Goal: Information Seeking & Learning: Stay updated

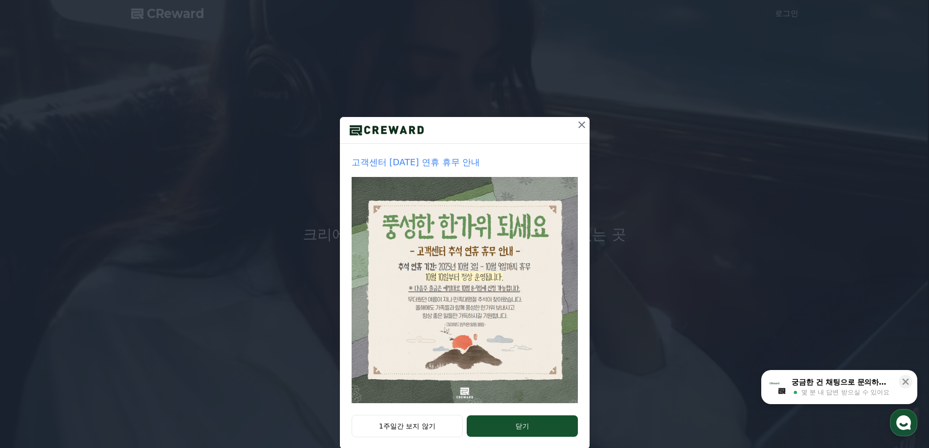
scroll to position [17, 0]
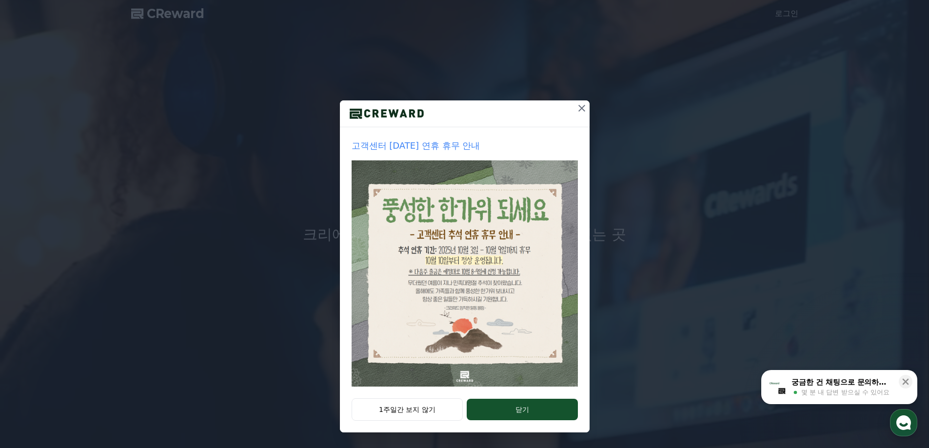
click at [576, 107] on icon at bounding box center [582, 108] width 12 height 12
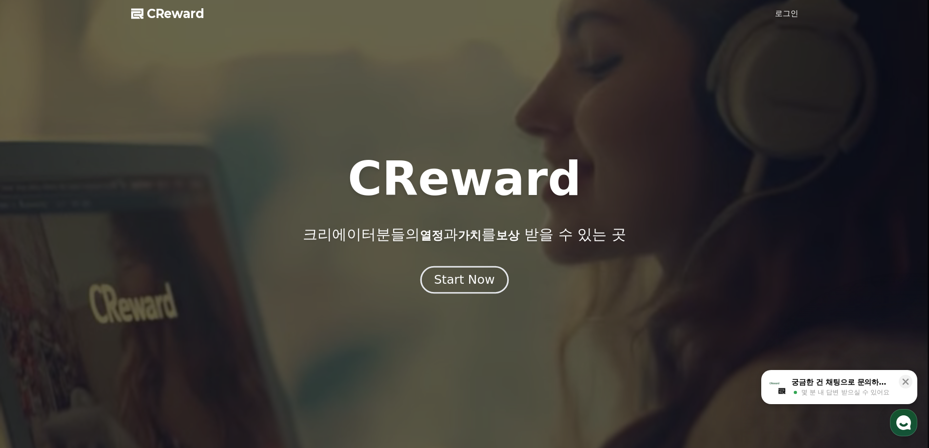
click at [460, 274] on div "Start Now" at bounding box center [464, 280] width 60 height 17
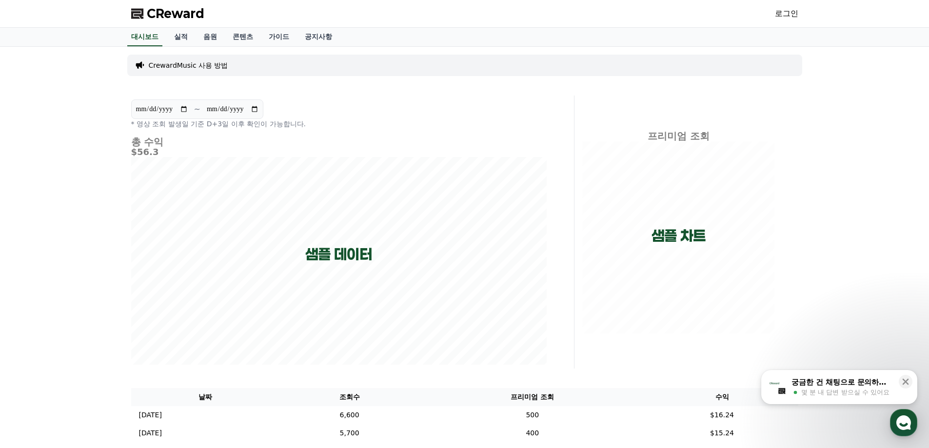
click at [203, 26] on div "CReward 로그인" at bounding box center [464, 13] width 683 height 27
click at [206, 36] on link "음원" at bounding box center [210, 37] width 29 height 19
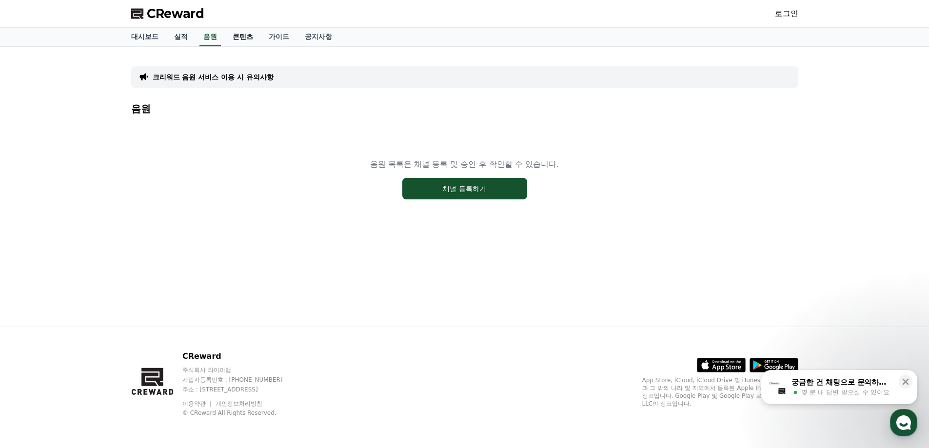
click at [245, 35] on link "콘텐츠" at bounding box center [243, 37] width 36 height 19
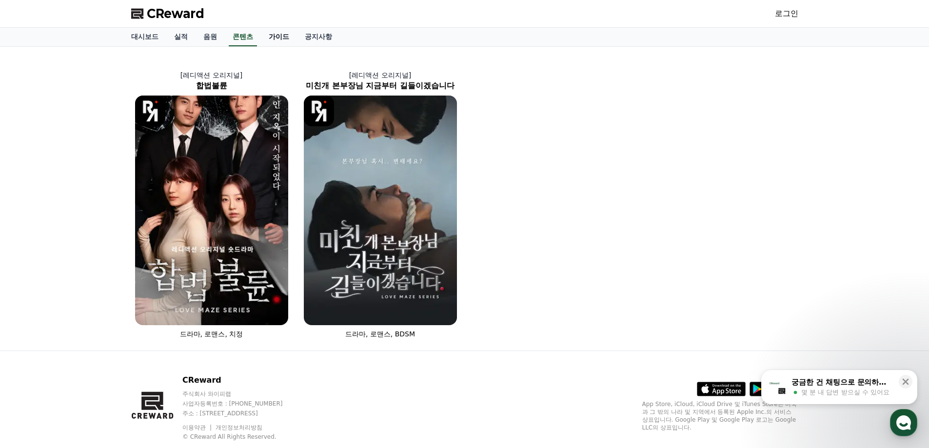
click at [274, 34] on link "가이드" at bounding box center [279, 37] width 36 height 19
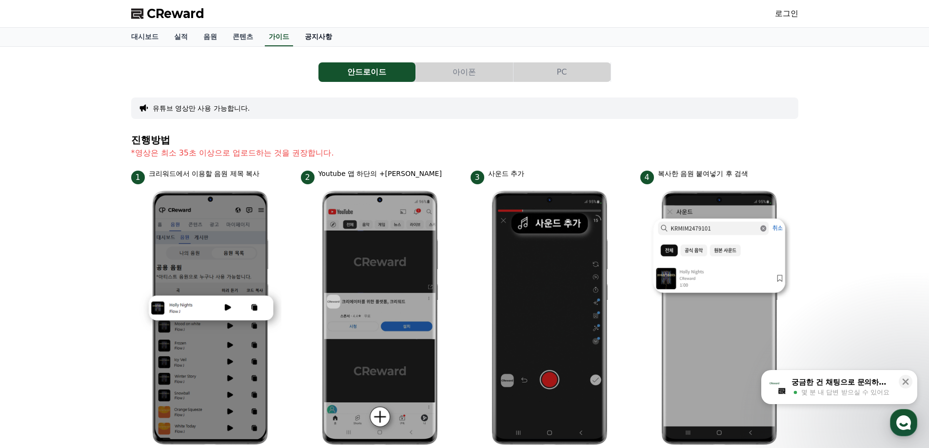
click at [330, 39] on link "공지사항" at bounding box center [318, 37] width 43 height 19
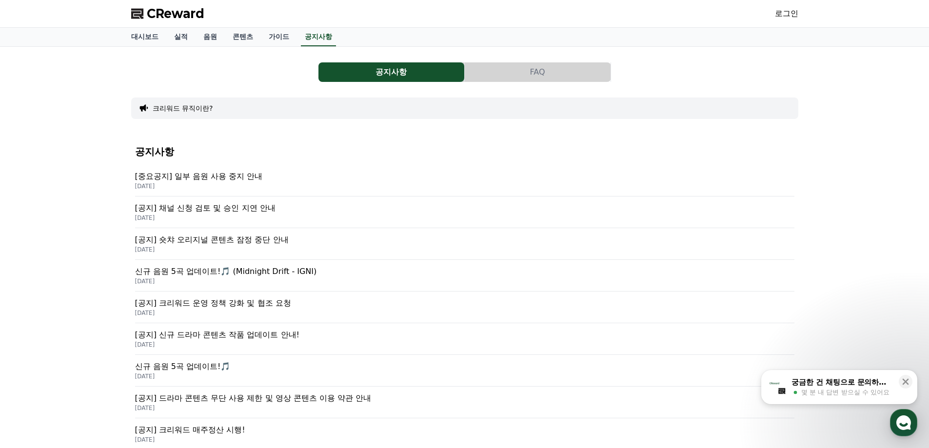
click at [253, 241] on p "[공지] 숏챠 오리지널 콘텐츠 잠정 중단 안내" at bounding box center [464, 240] width 659 height 12
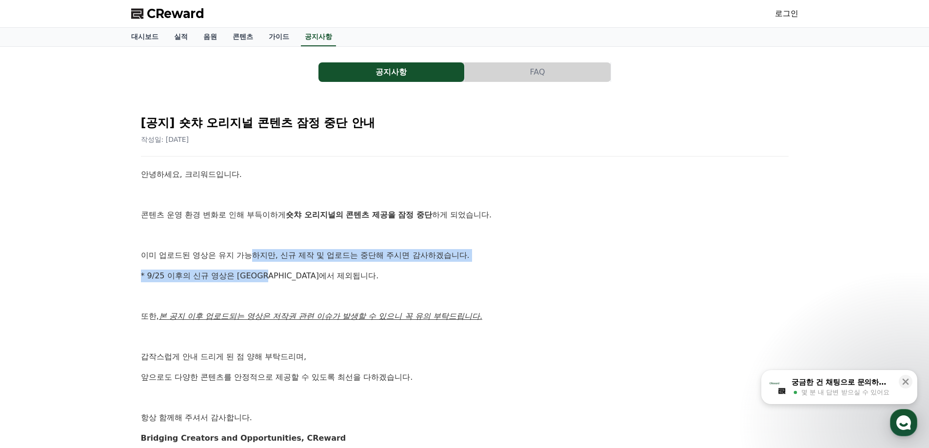
drag, startPoint x: 261, startPoint y: 258, endPoint x: 281, endPoint y: 285, distance: 33.1
click at [276, 281] on div "안녕하세요, 크리워드입니다. 콘텐츠 운영 환경 변화로 인해 부득이하게 숏챠 오리지널의 콘텐츠 제공을 잠정 중단 하게 되었습니다. 이미 업로드된…" at bounding box center [464, 306] width 647 height 276
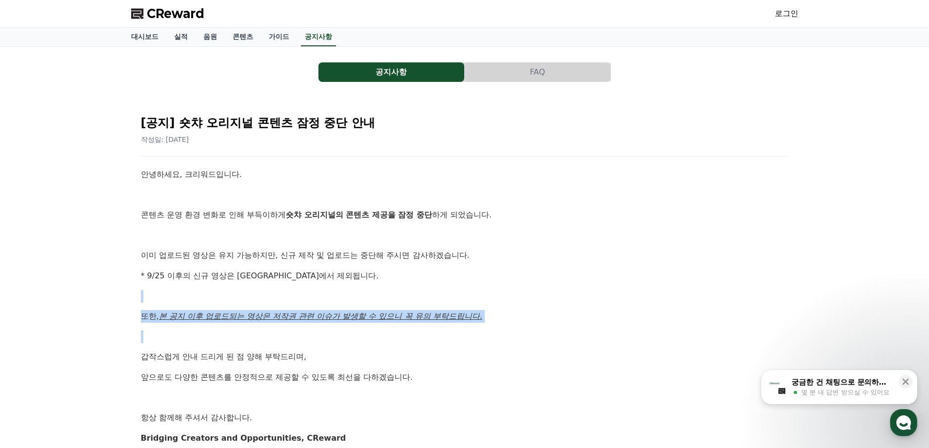
drag, startPoint x: 288, startPoint y: 286, endPoint x: 401, endPoint y: 341, distance: 125.8
click at [392, 340] on div "안녕하세요, 크리워드입니다. 콘텐츠 운영 환경 변화로 인해 부득이하게 숏챠 오리지널의 콘텐츠 제공을 잠정 중단 하게 되었습니다. 이미 업로드된…" at bounding box center [464, 306] width 647 height 276
click at [405, 343] on p at bounding box center [464, 337] width 647 height 13
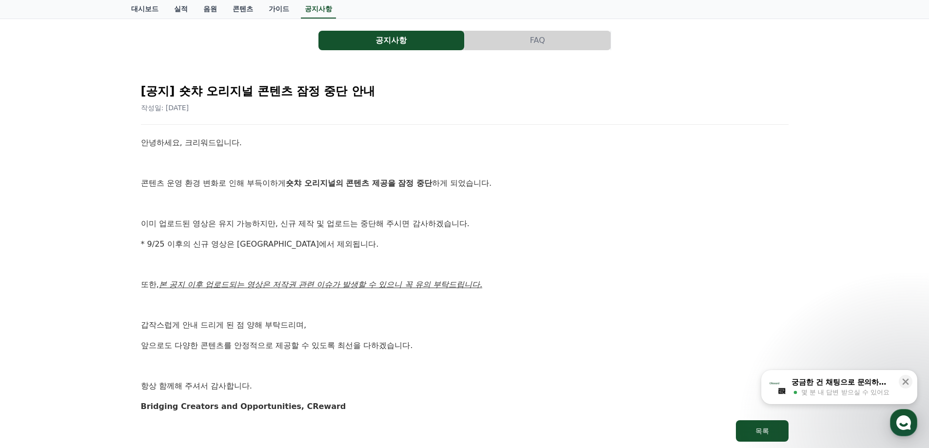
scroll to position [49, 0]
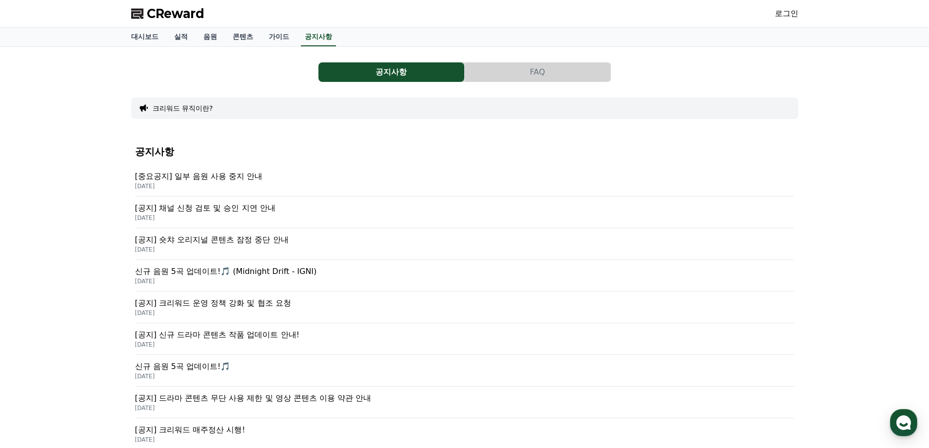
click at [232, 209] on p "[공지] 채널 신청 검토 및 승인 지연 안내" at bounding box center [464, 208] width 659 height 12
click at [206, 177] on p "[중요공지] 일부 음원 사용 중지 안내" at bounding box center [464, 177] width 659 height 12
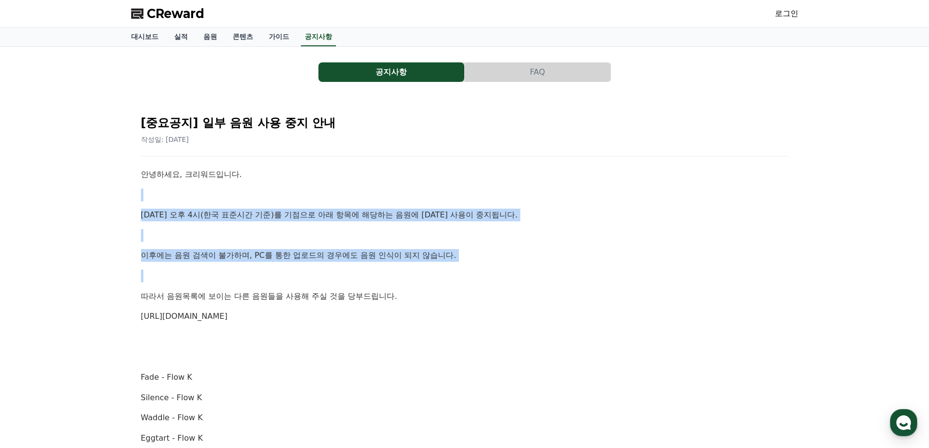
drag, startPoint x: 262, startPoint y: 209, endPoint x: 340, endPoint y: 275, distance: 102.7
click at [443, 280] on p at bounding box center [464, 276] width 647 height 13
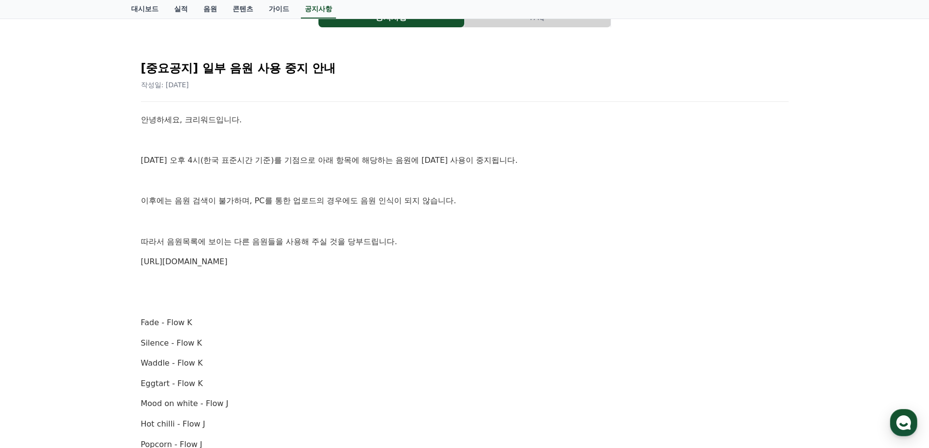
scroll to position [49, 0]
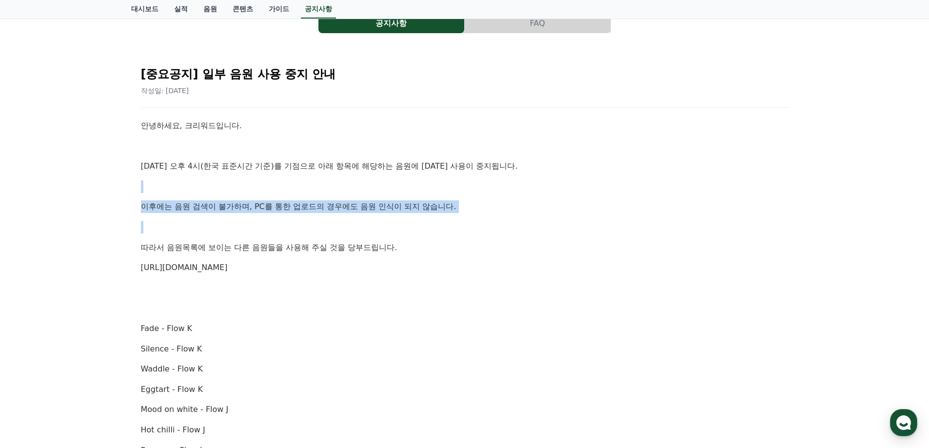
drag, startPoint x: 199, startPoint y: 214, endPoint x: 249, endPoint y: 225, distance: 51.6
drag, startPoint x: 248, startPoint y: 165, endPoint x: 281, endPoint y: 218, distance: 63.1
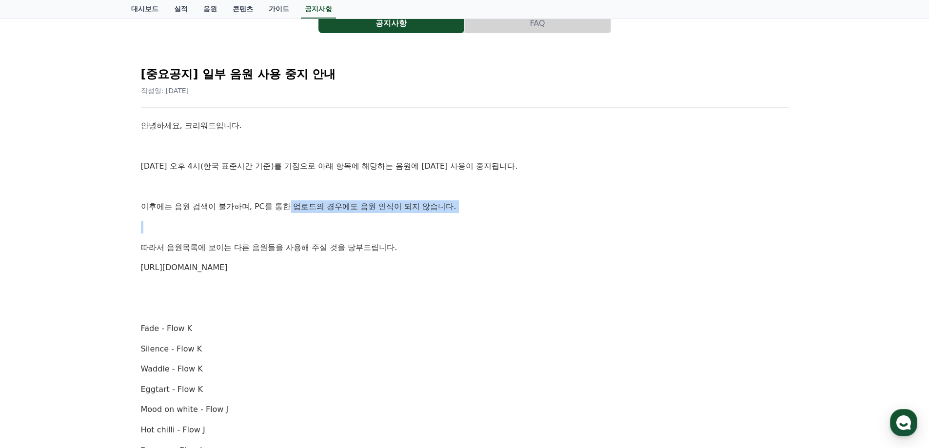
drag, startPoint x: 289, startPoint y: 205, endPoint x: 309, endPoint y: 223, distance: 26.6
click at [262, 221] on p at bounding box center [464, 227] width 647 height 13
click at [254, 205] on p "이후에는 음원 검색이 불가하며, PC를 통한 업로드의 경우에도 음원 인식이 되지 않습니다." at bounding box center [464, 206] width 647 height 13
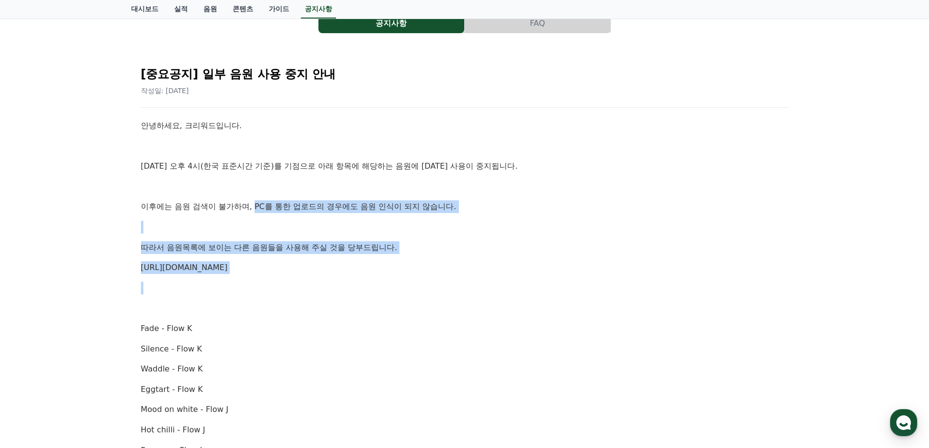
drag, startPoint x: 254, startPoint y: 205, endPoint x: 284, endPoint y: 262, distance: 65.0
click at [333, 272] on p "[URL][DOMAIN_NAME]" at bounding box center [464, 267] width 647 height 13
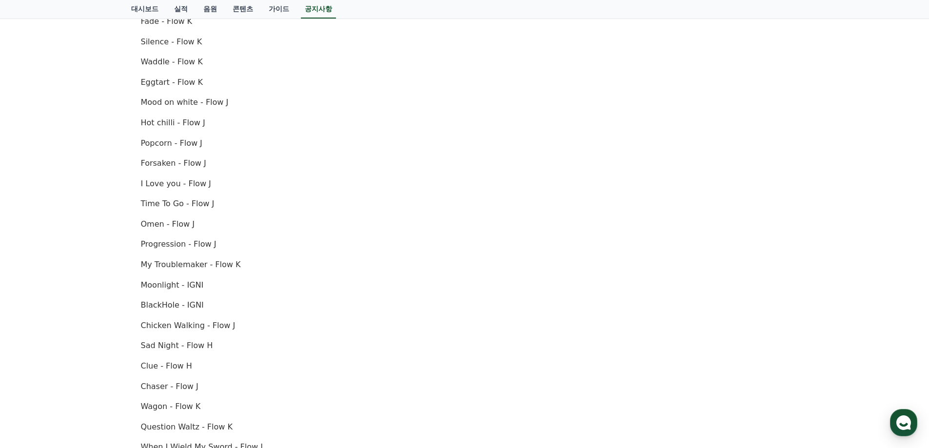
scroll to position [585, 0]
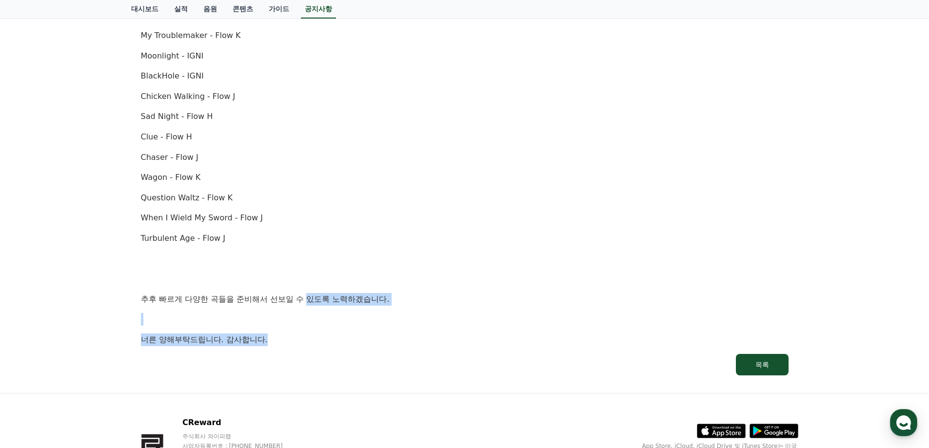
drag, startPoint x: 319, startPoint y: 329, endPoint x: 322, endPoint y: 339, distance: 10.5
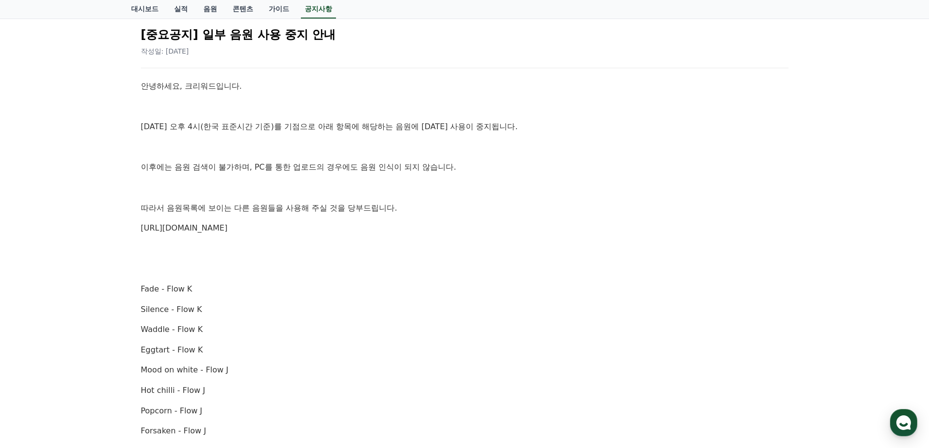
scroll to position [0, 0]
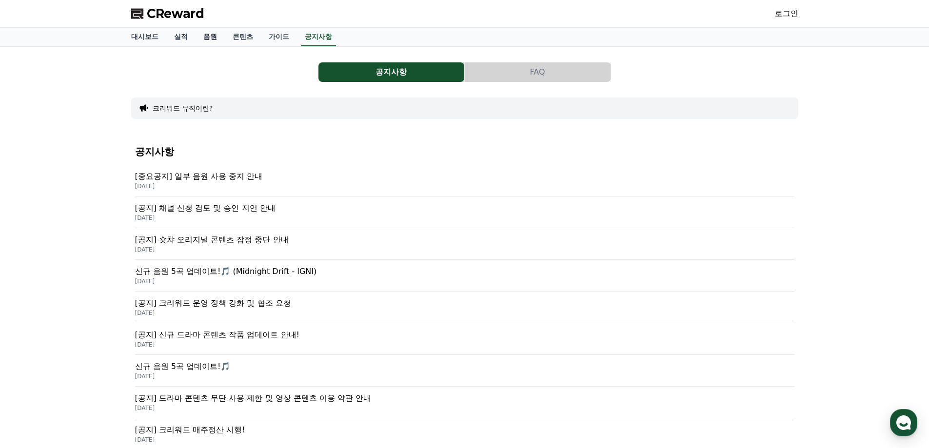
click at [207, 30] on link "음원" at bounding box center [210, 37] width 29 height 19
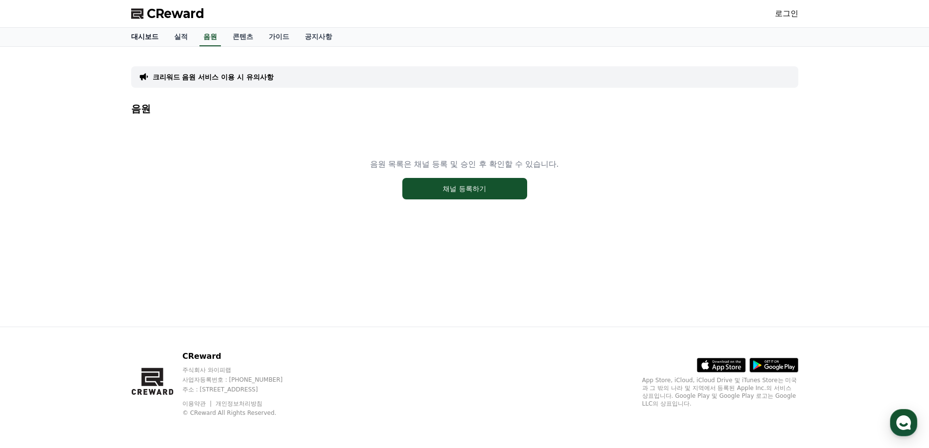
drag, startPoint x: 137, startPoint y: 38, endPoint x: 146, endPoint y: 37, distance: 9.8
click at [137, 38] on link "대시보드" at bounding box center [144, 37] width 43 height 19
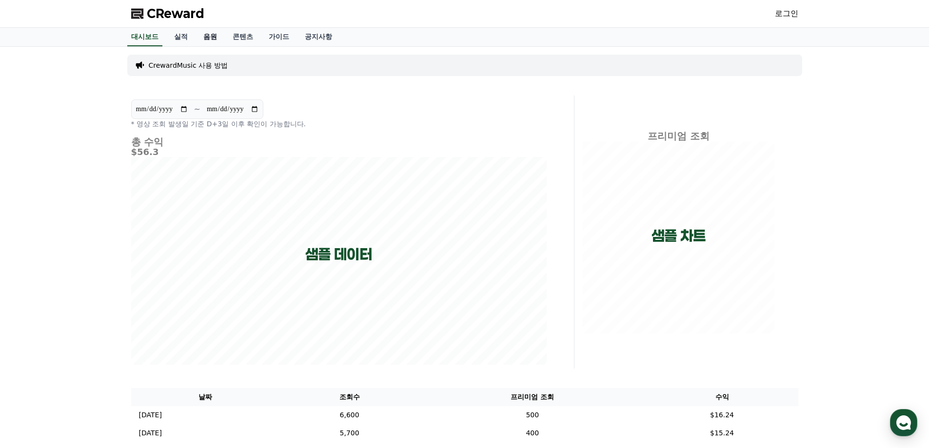
click at [213, 37] on link "음원" at bounding box center [210, 37] width 29 height 19
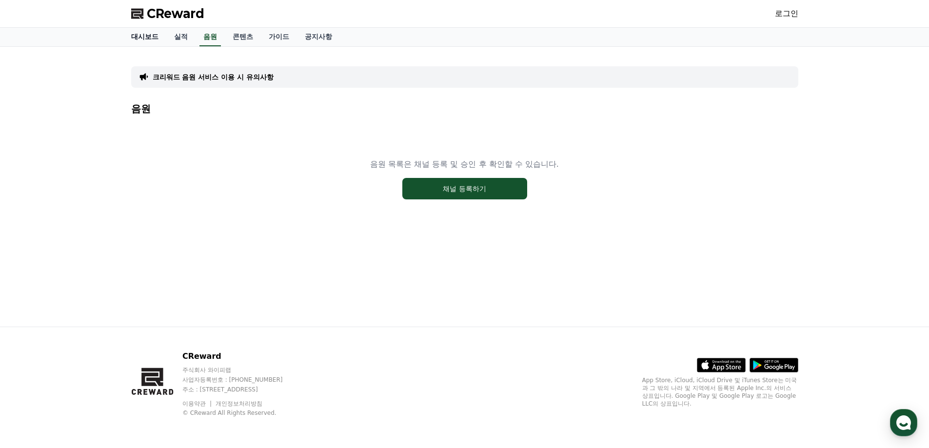
click at [124, 35] on link "대시보드" at bounding box center [144, 37] width 43 height 19
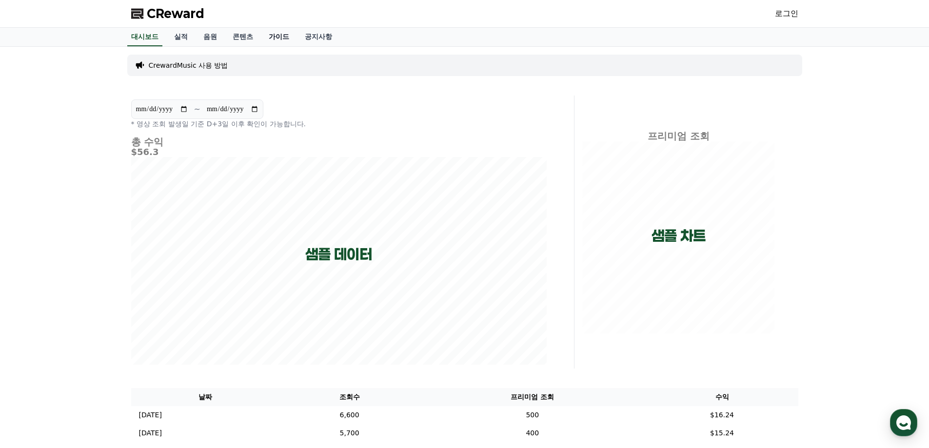
click at [283, 36] on link "가이드" at bounding box center [279, 37] width 36 height 19
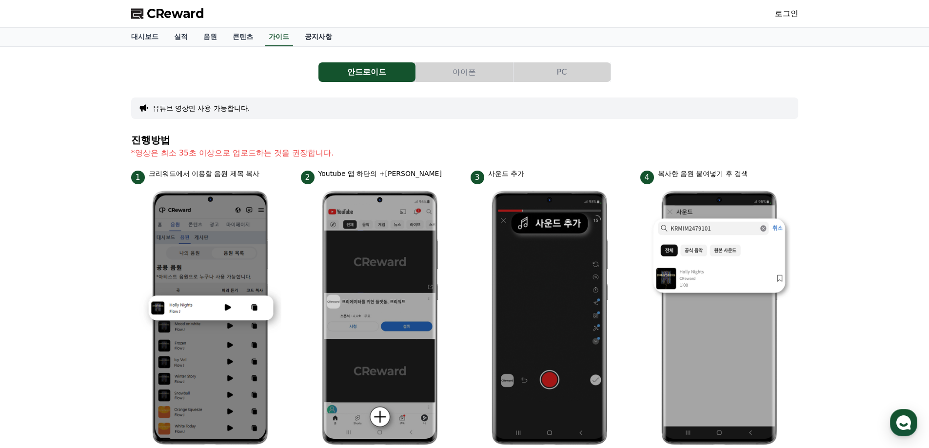
click at [318, 34] on link "공지사항" at bounding box center [318, 37] width 43 height 19
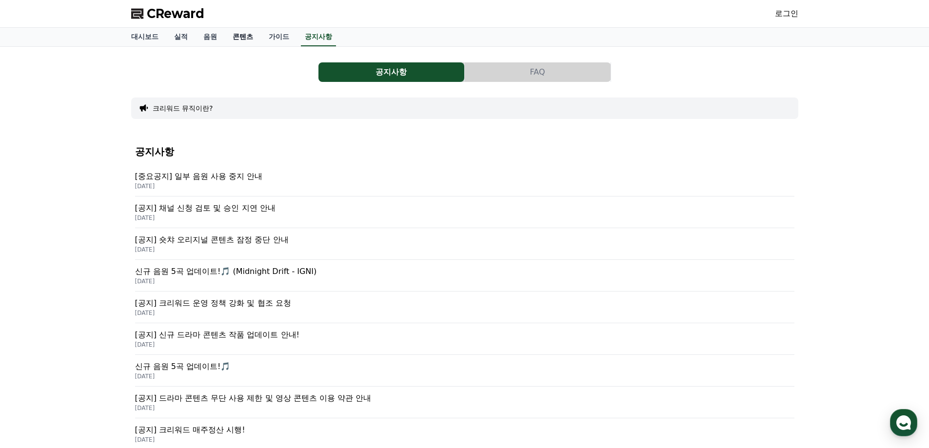
click at [236, 38] on link "콘텐츠" at bounding box center [243, 37] width 36 height 19
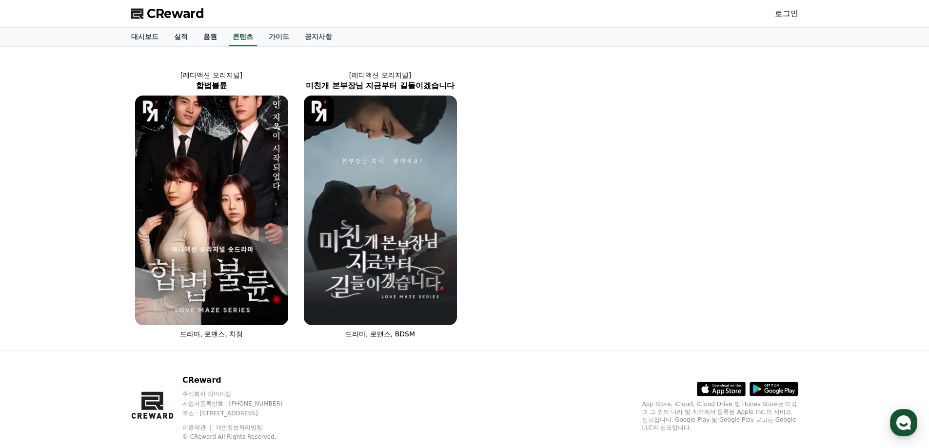
click at [205, 38] on link "음원" at bounding box center [210, 37] width 29 height 19
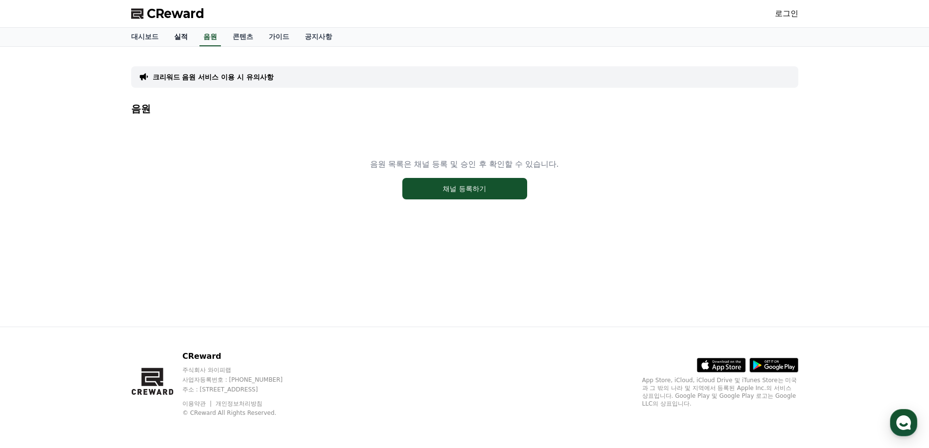
click at [179, 33] on link "실적" at bounding box center [180, 37] width 29 height 19
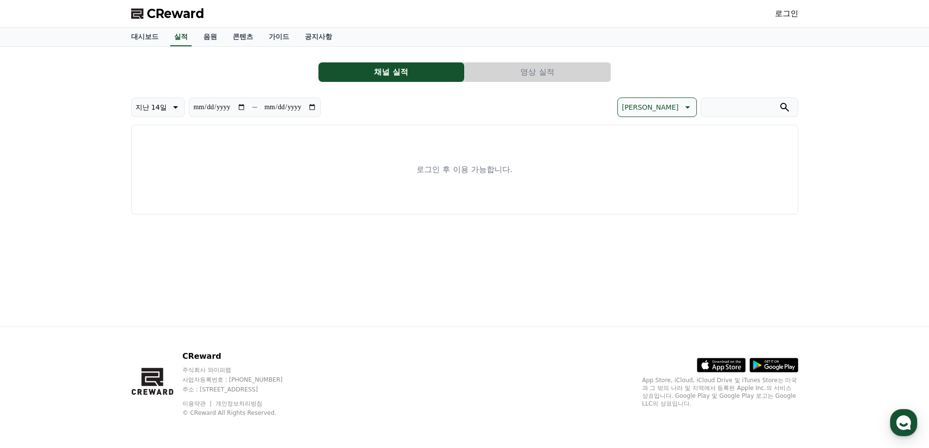
click at [321, 27] on div "CReward 로그인" at bounding box center [464, 13] width 683 height 27
click at [321, 35] on link "공지사항" at bounding box center [318, 37] width 43 height 19
